Goal: Transaction & Acquisition: Purchase product/service

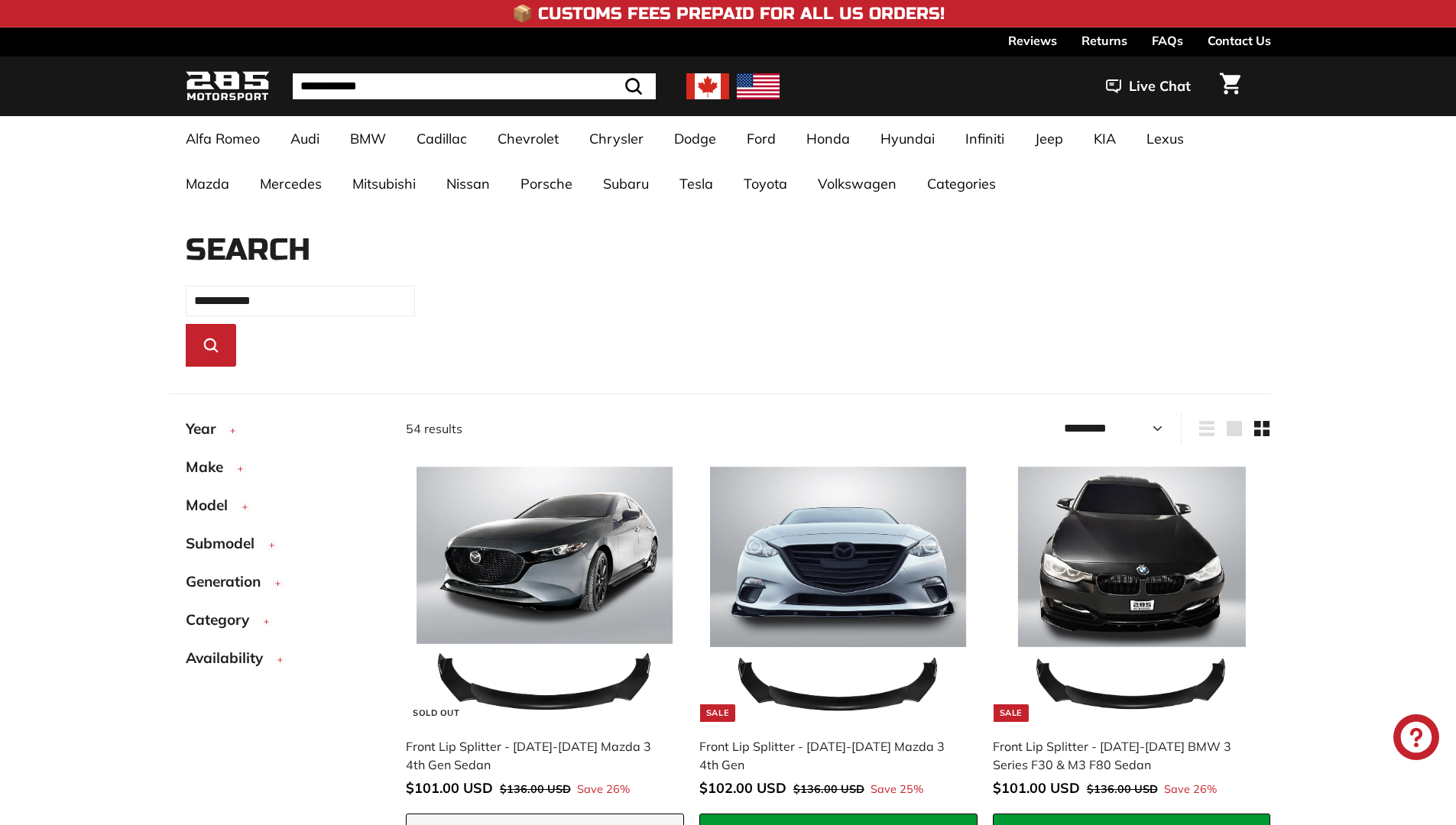
select select "*********"
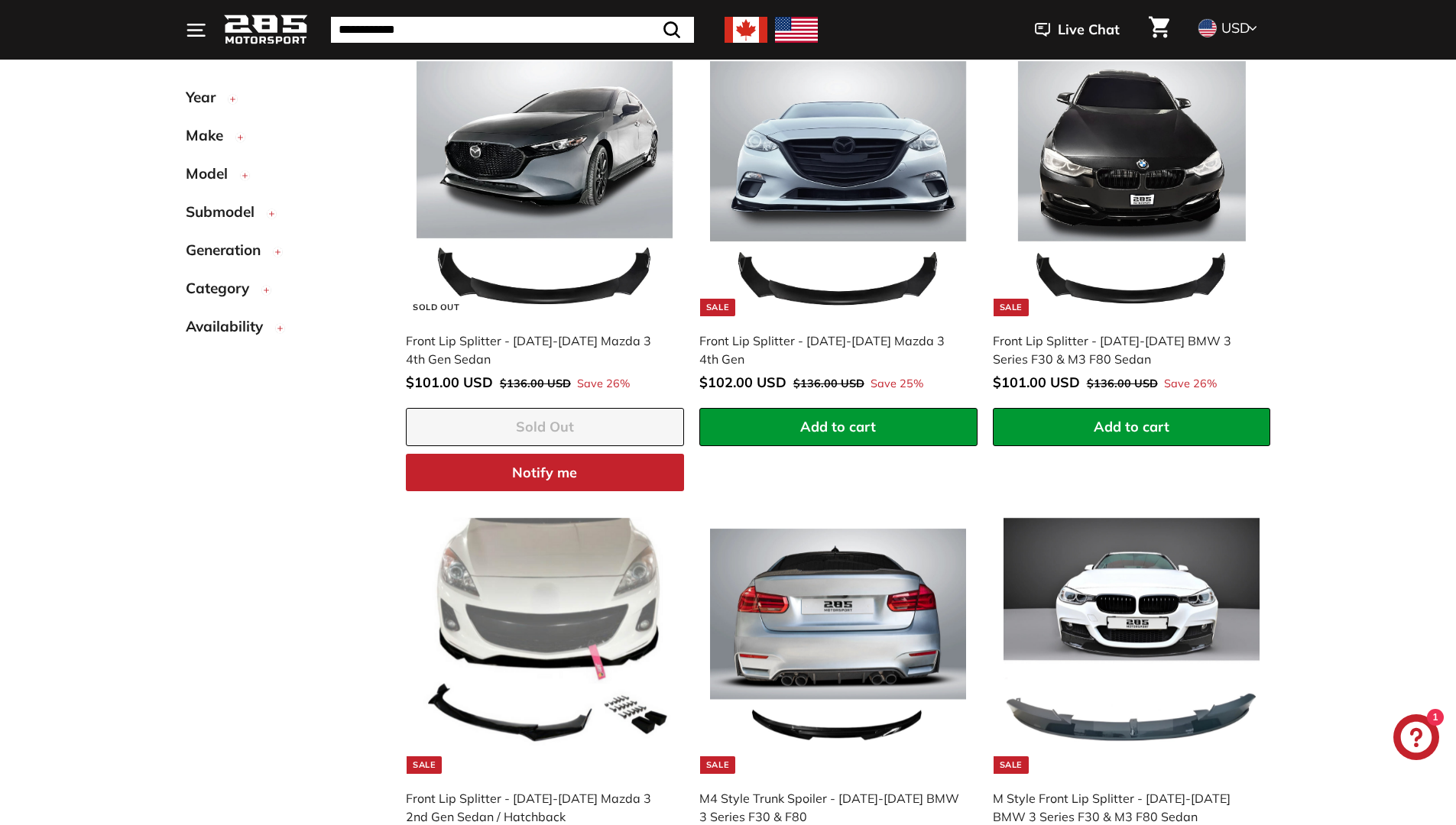
scroll to position [414, 0]
